Goal: Task Accomplishment & Management: Manage account settings

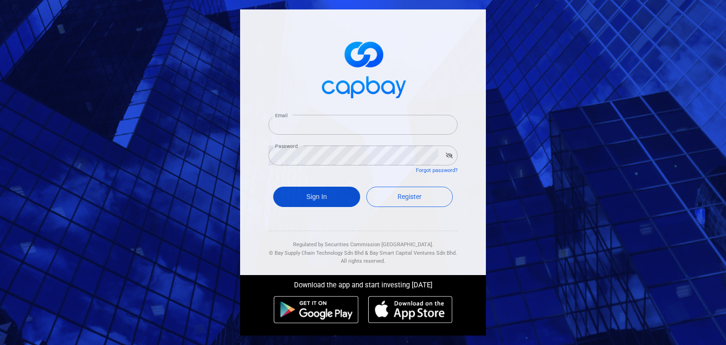
type input "[EMAIL_ADDRESS][DOMAIN_NAME]"
click at [314, 198] on button "Sign In" at bounding box center [316, 197] width 87 height 20
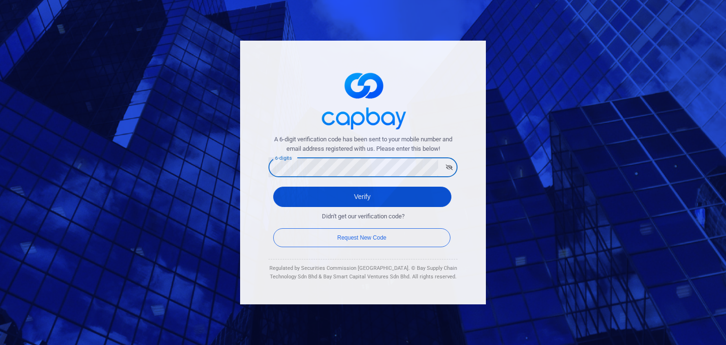
click at [297, 196] on button "Verify" at bounding box center [362, 197] width 178 height 20
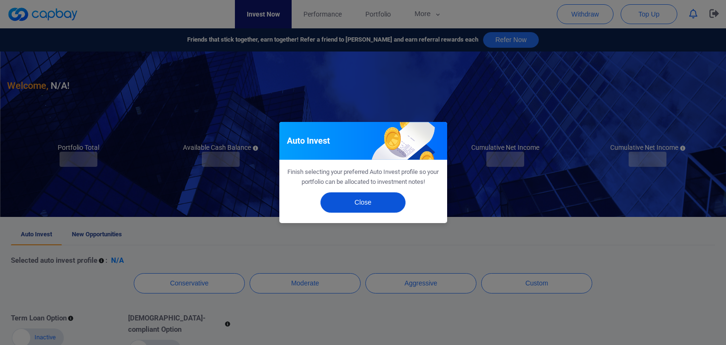
click at [352, 203] on button "Close" at bounding box center [362, 202] width 85 height 20
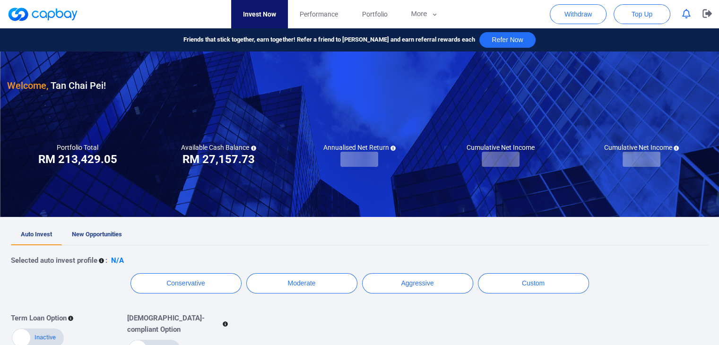
click at [95, 241] on link "New Opportunities" at bounding box center [97, 234] width 70 height 21
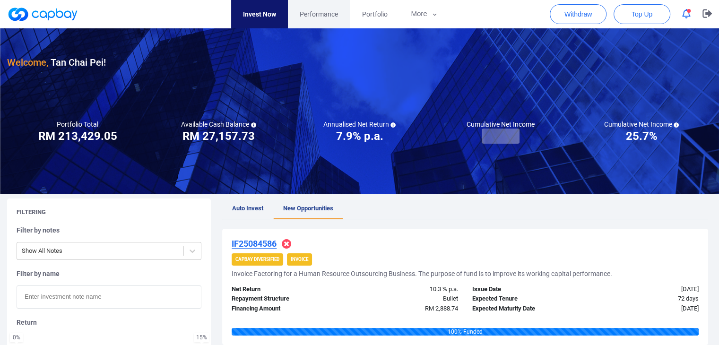
click at [328, 24] on link "Performance" at bounding box center [319, 14] width 62 height 28
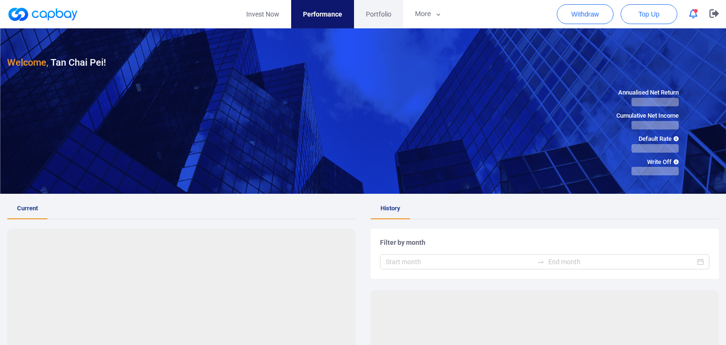
click at [383, 17] on span "Portfolio" at bounding box center [379, 14] width 26 height 10
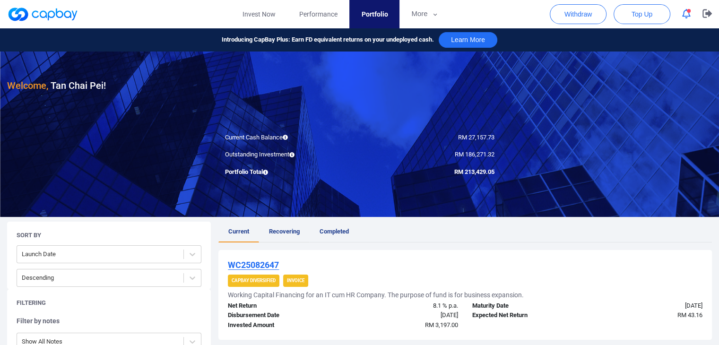
click at [300, 229] on link "Recovering" at bounding box center [284, 232] width 51 height 21
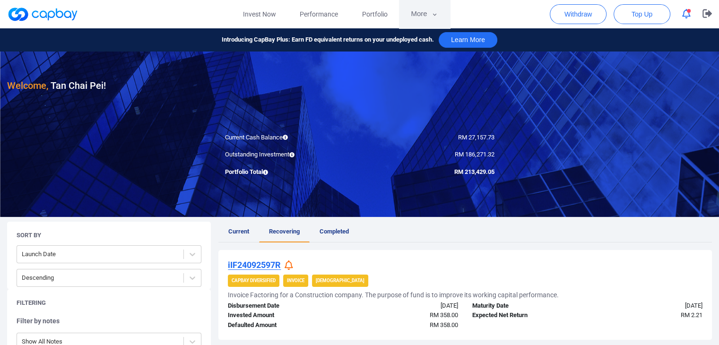
click at [433, 17] on icon "button" at bounding box center [434, 14] width 7 height 9
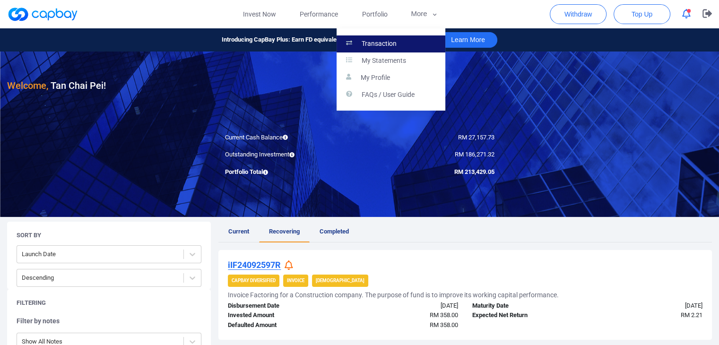
click at [424, 38] on link "Transaction" at bounding box center [390, 43] width 109 height 17
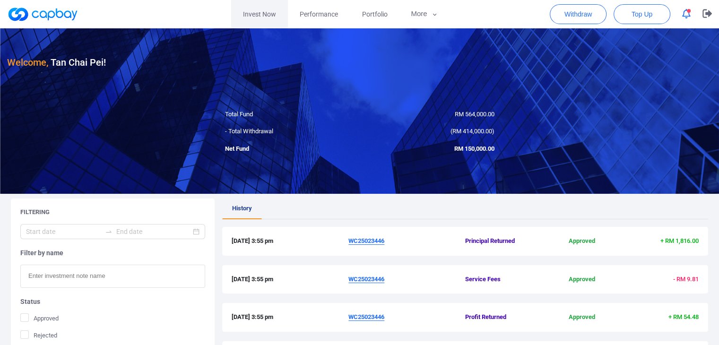
click at [251, 9] on link "Invest Now" at bounding box center [259, 14] width 57 height 28
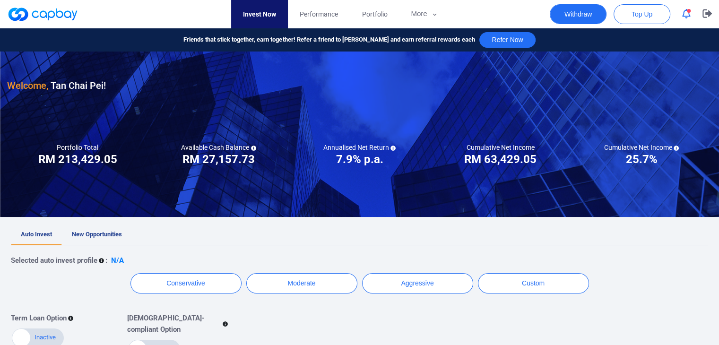
click at [569, 17] on button "Withdraw" at bounding box center [578, 14] width 57 height 20
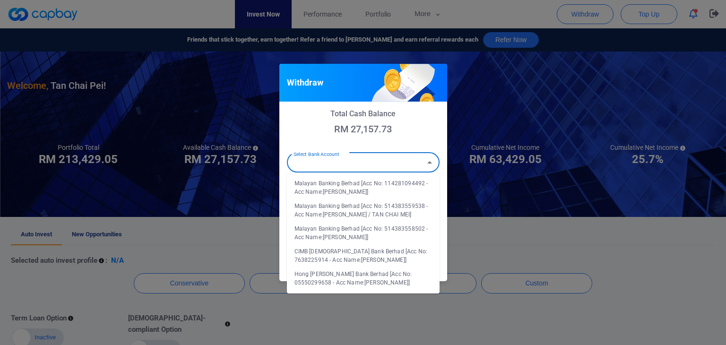
click at [391, 169] on input "Select Bank Account" at bounding box center [355, 162] width 131 height 17
click at [379, 277] on li "Hong Leong Bank Berhad [Acc No: 05550299658 - Acc Name:TAN CHAI PEI]" at bounding box center [363, 278] width 153 height 23
type input "Hong Leong Bank Berhad [Acc No: 05550299658 - Acc Name:TAN CHAI PEI]"
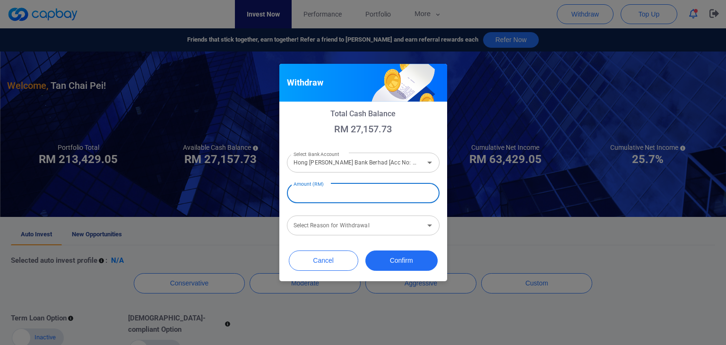
click at [361, 194] on input "Amount (RM)" at bounding box center [363, 193] width 153 height 20
type input "RM 10,000"
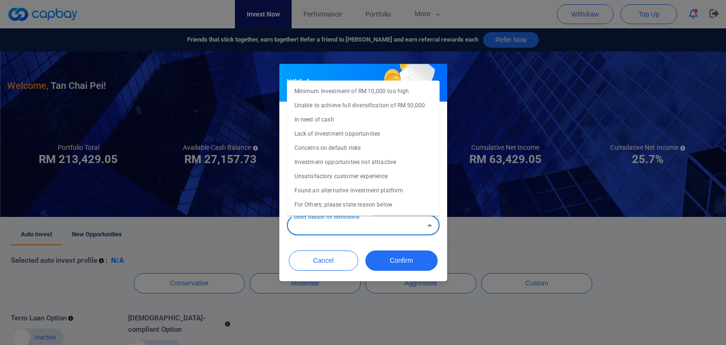
click at [347, 223] on div "Select Reason for Withdrawal Select Reason for Withdrawal" at bounding box center [363, 224] width 153 height 21
click at [362, 144] on li "Concerns on default risks" at bounding box center [363, 148] width 153 height 14
type input "Concerns on default risks"
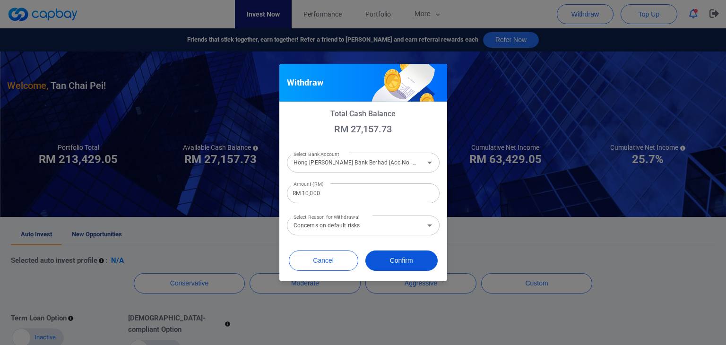
click at [398, 258] on button "Confirm" at bounding box center [401, 260] width 72 height 20
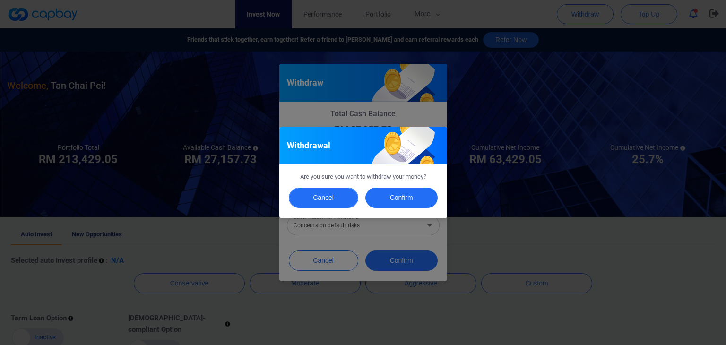
click at [340, 199] on button "Cancel" at bounding box center [323, 198] width 69 height 20
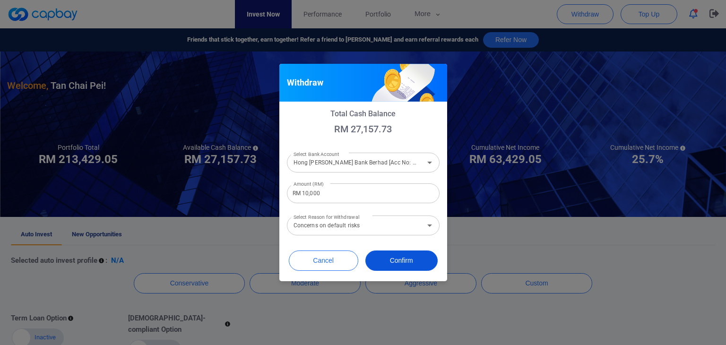
click at [396, 264] on button "Confirm" at bounding box center [401, 260] width 72 height 20
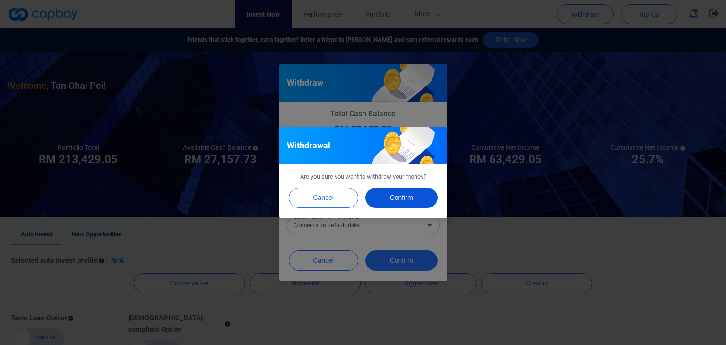
click at [397, 199] on button "Confirm" at bounding box center [401, 198] width 72 height 20
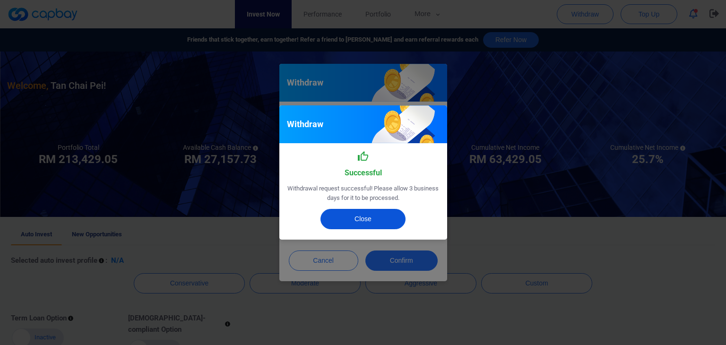
click at [379, 217] on button "Close" at bounding box center [362, 219] width 85 height 20
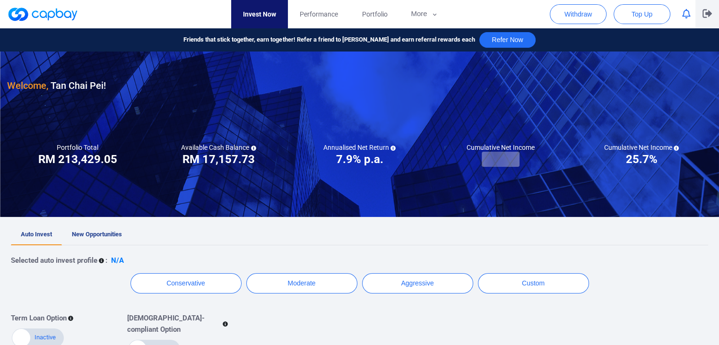
click at [709, 14] on icon "button" at bounding box center [706, 13] width 9 height 9
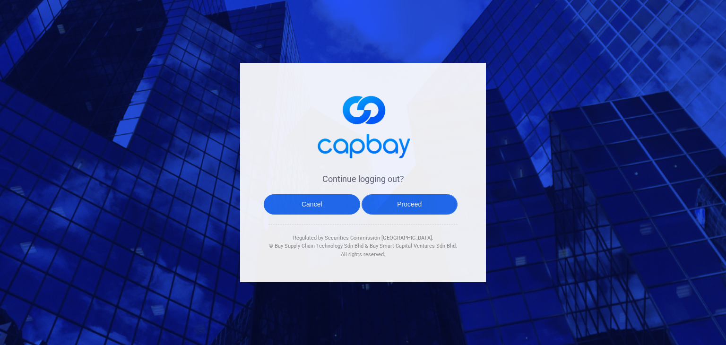
click at [422, 199] on button "Proceed" at bounding box center [410, 204] width 96 height 20
